Goal: Information Seeking & Learning: Learn about a topic

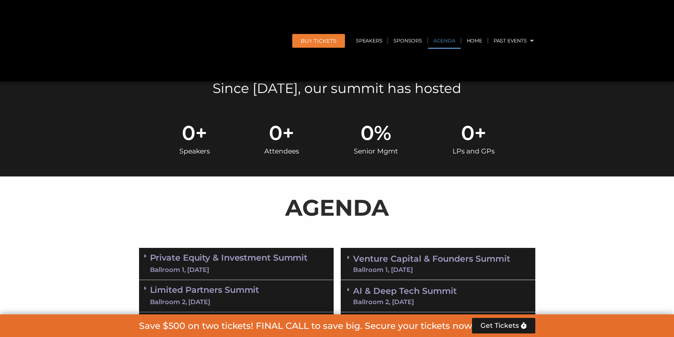
scroll to position [460, 0]
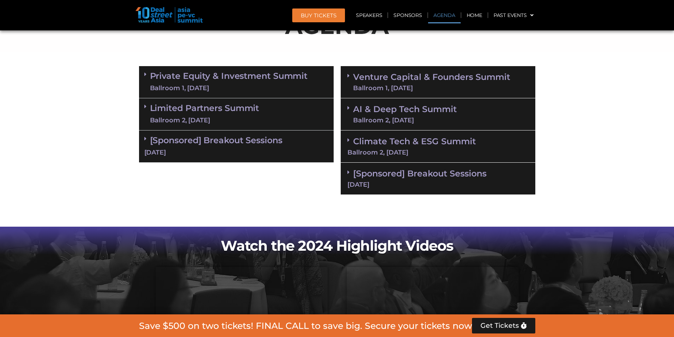
click at [243, 88] on div "Ballroom 1, [DATE]" at bounding box center [229, 88] width 158 height 9
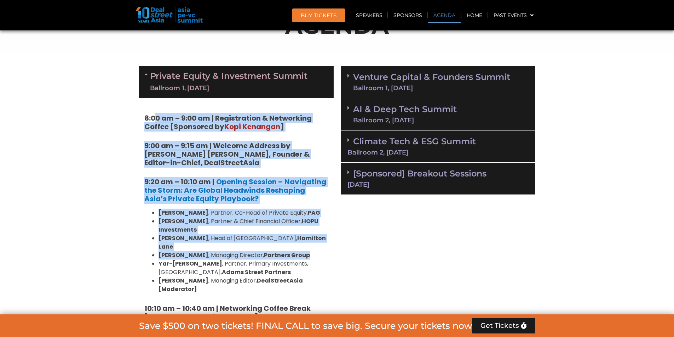
drag, startPoint x: 160, startPoint y: 122, endPoint x: 321, endPoint y: 246, distance: 203.3
click at [321, 251] on li "[PERSON_NAME] , Managing Director, Partners Group" at bounding box center [244, 255] width 170 height 8
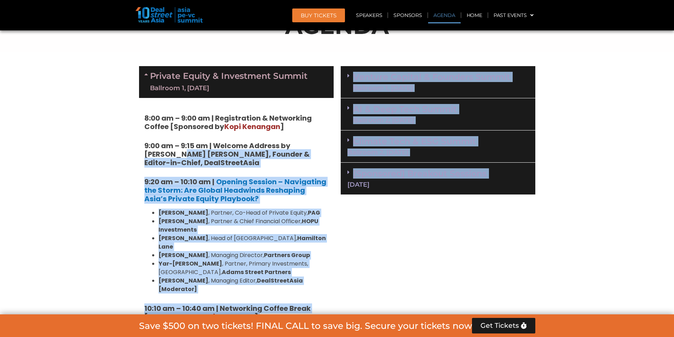
drag, startPoint x: 347, startPoint y: 255, endPoint x: 159, endPoint y: 143, distance: 219.3
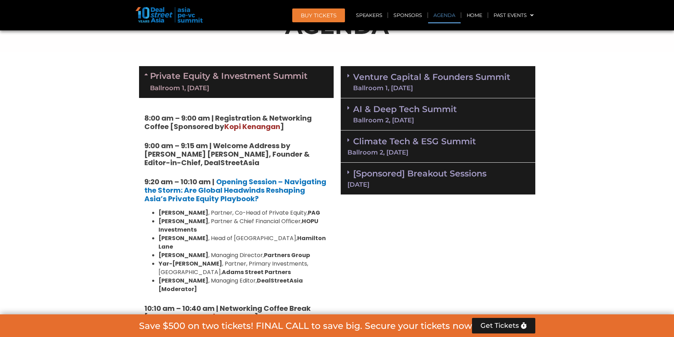
click at [157, 141] on strong "9:00 am – 9:15 am | Welcome Address by [PERSON_NAME] [PERSON_NAME], Founder & E…" at bounding box center [226, 154] width 165 height 27
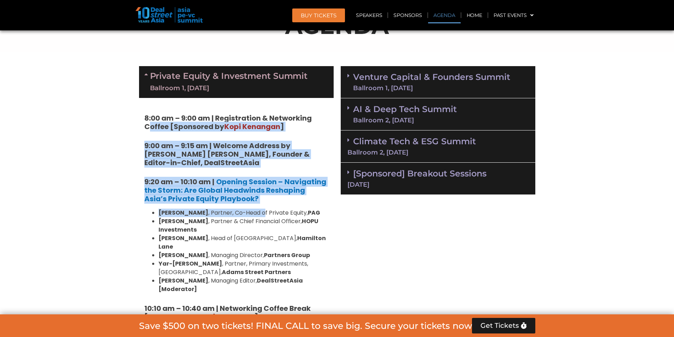
drag, startPoint x: 149, startPoint y: 130, endPoint x: 266, endPoint y: 216, distance: 145.2
click at [266, 216] on li "[PERSON_NAME] , Partner, Co-Head of Private Equity, PAG" at bounding box center [244, 213] width 170 height 8
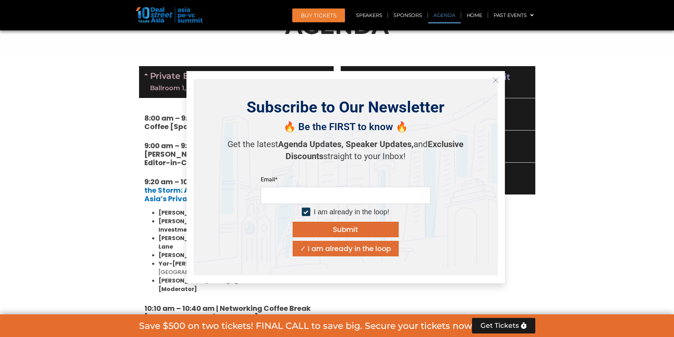
click at [497, 83] on icon "Close" at bounding box center [496, 80] width 6 height 6
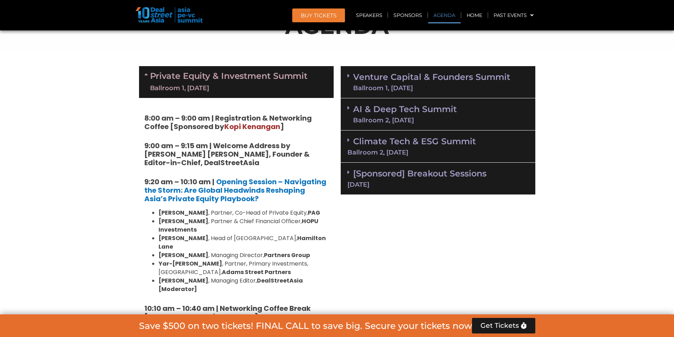
drag, startPoint x: 93, startPoint y: 209, endPoint x: 397, endPoint y: 307, distance: 319.7
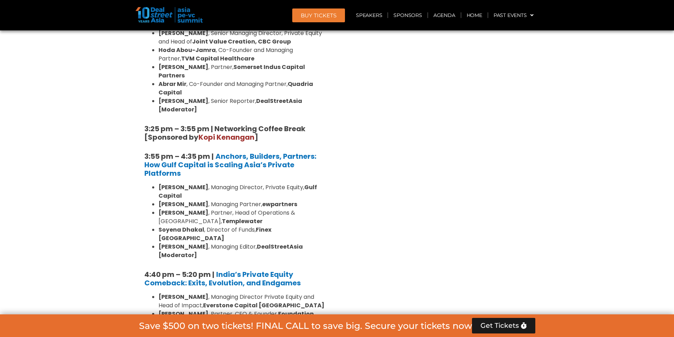
scroll to position [1168, 0]
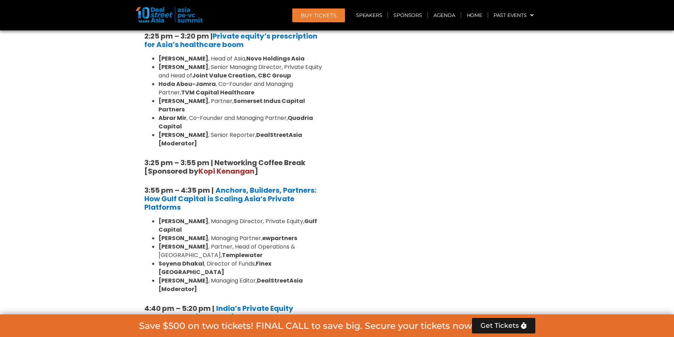
drag, startPoint x: 145, startPoint y: 126, endPoint x: 406, endPoint y: 185, distance: 266.7
